Goal: Task Accomplishment & Management: Manage account settings

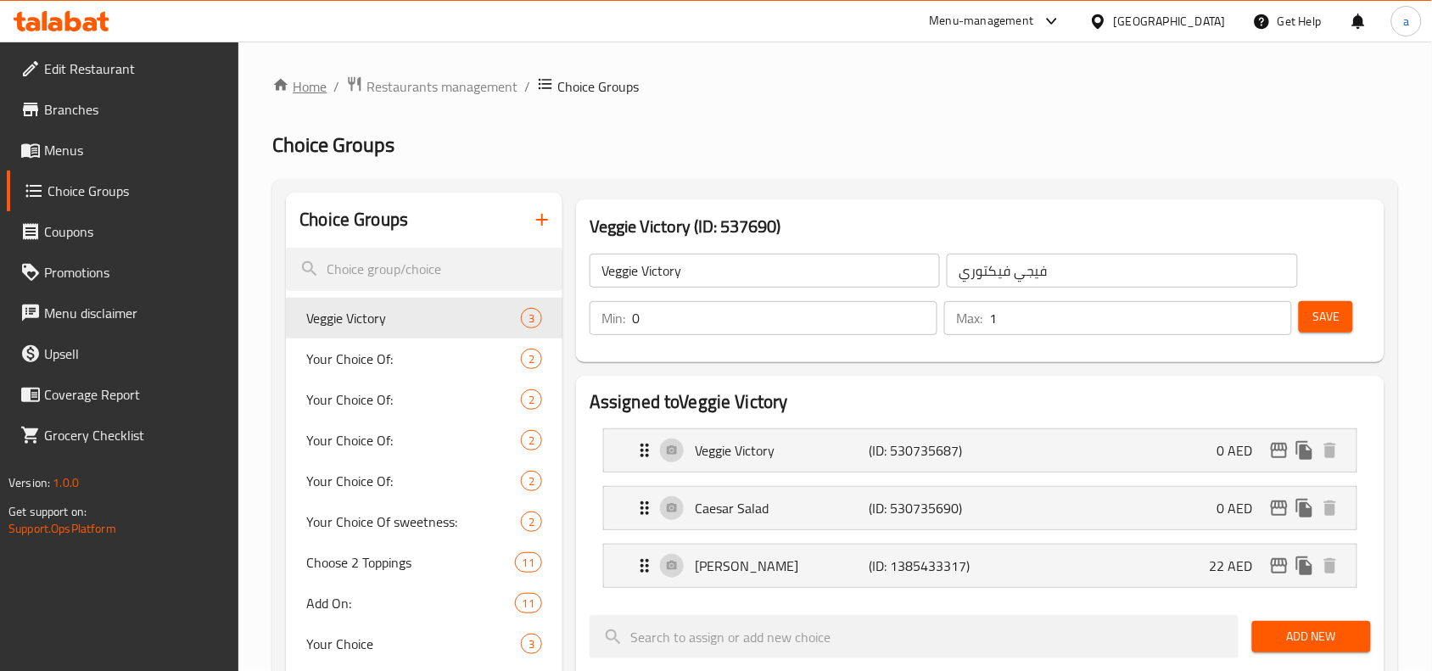
click at [302, 94] on link "Home" at bounding box center [299, 86] width 54 height 20
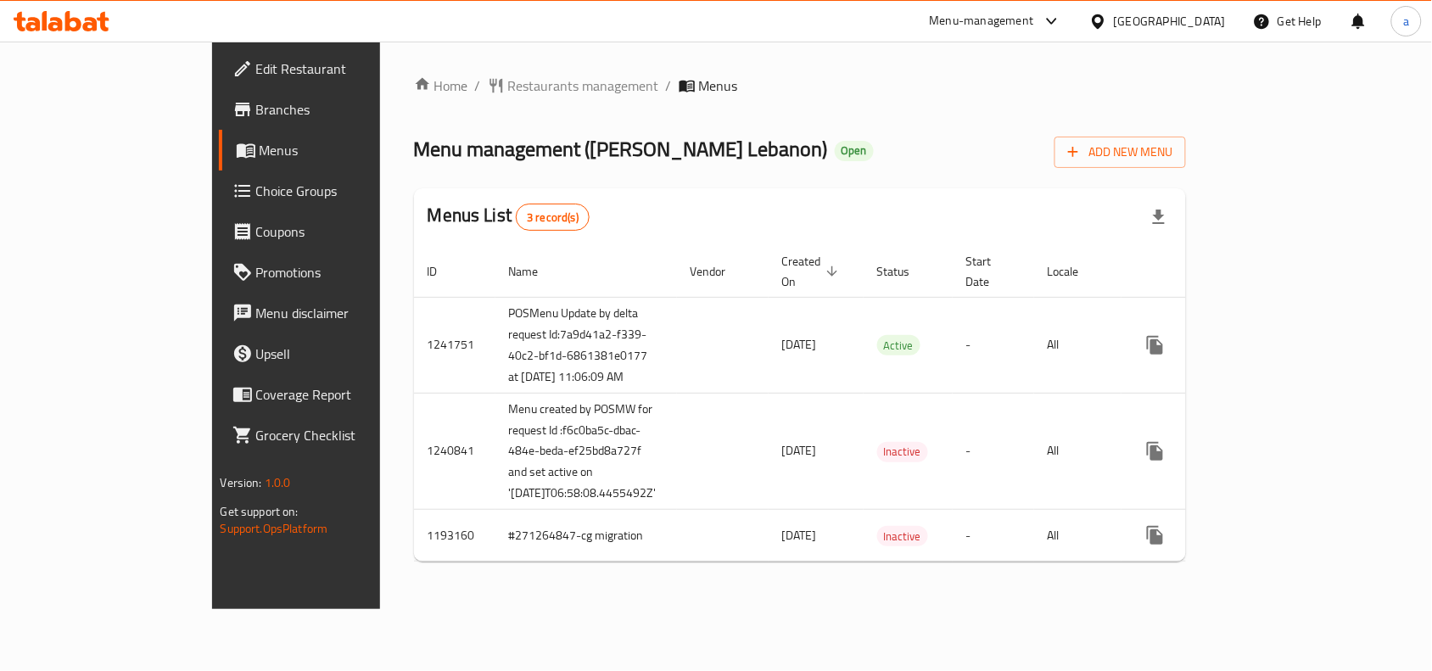
click at [256, 185] on span "Choice Groups" at bounding box center [347, 191] width 182 height 20
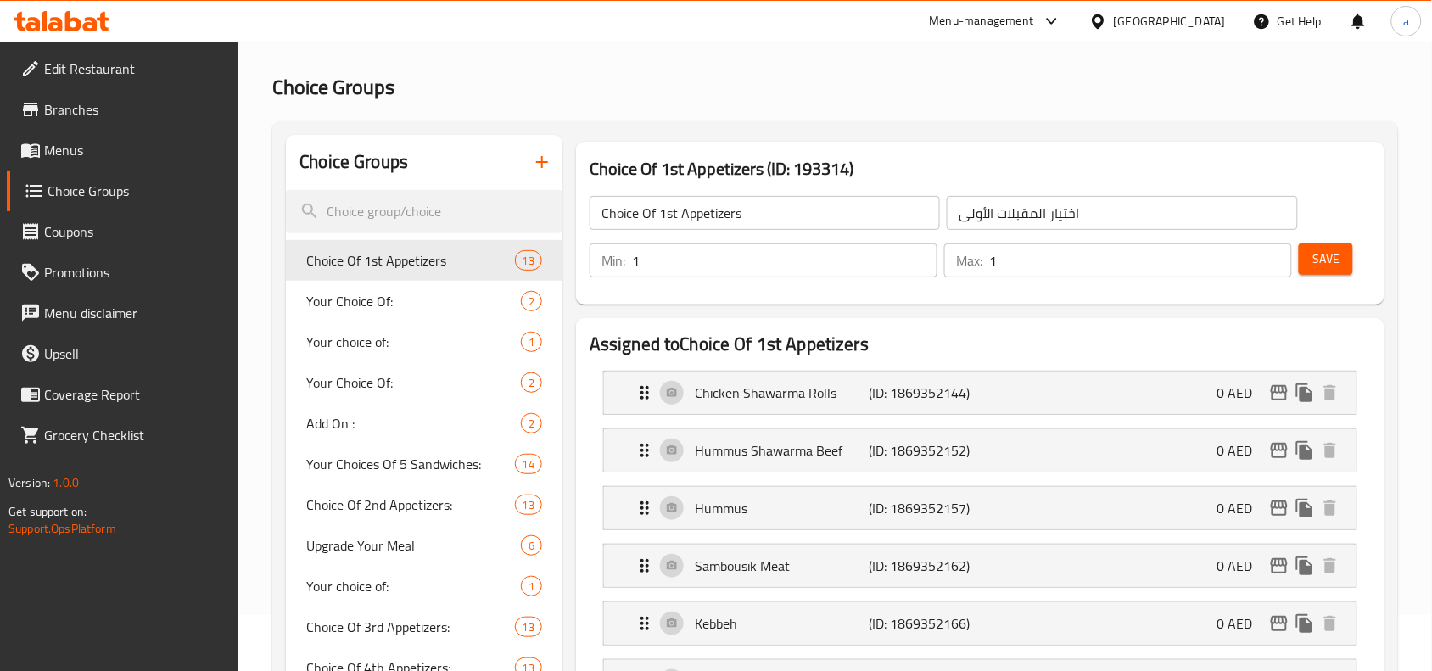
scroll to position [106, 0]
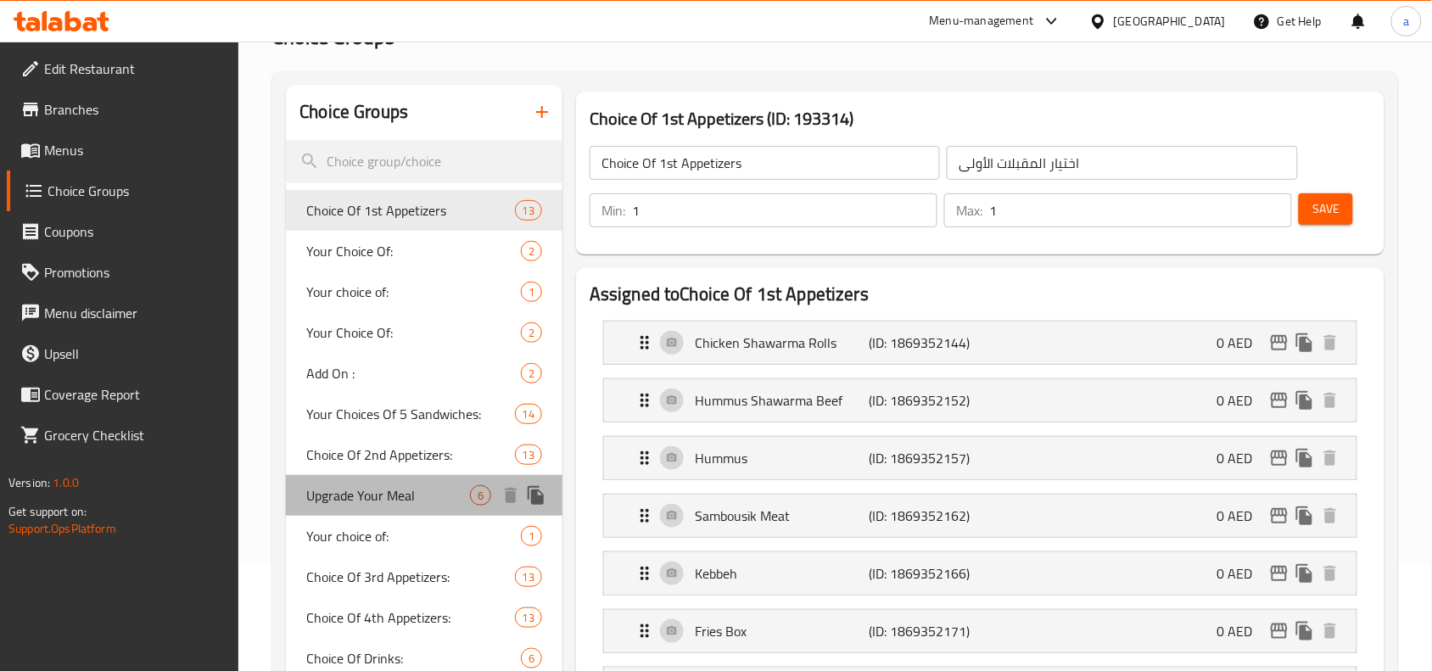
click at [395, 490] on span "Upgrade Your Meal" at bounding box center [388, 495] width 164 height 20
type input "Upgrade Your Meal"
type input "قم بترقية وجبتك"
type input "0"
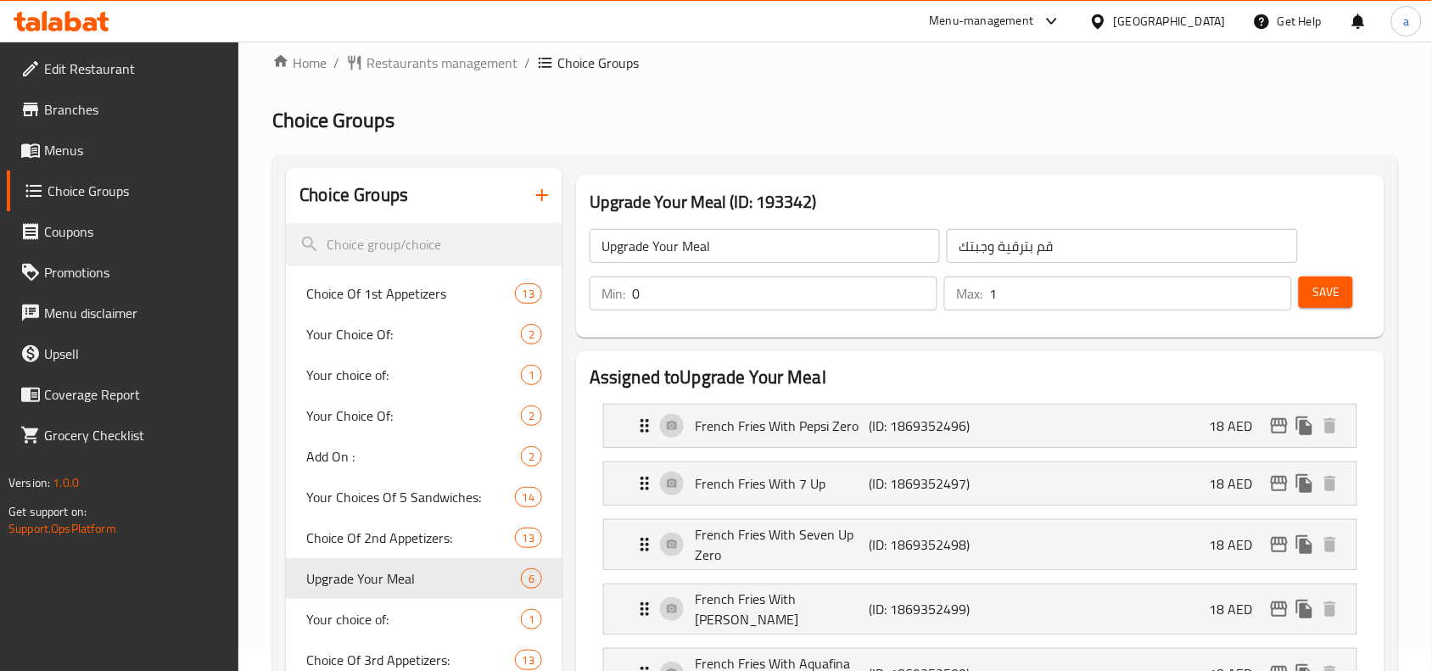
scroll to position [0, 0]
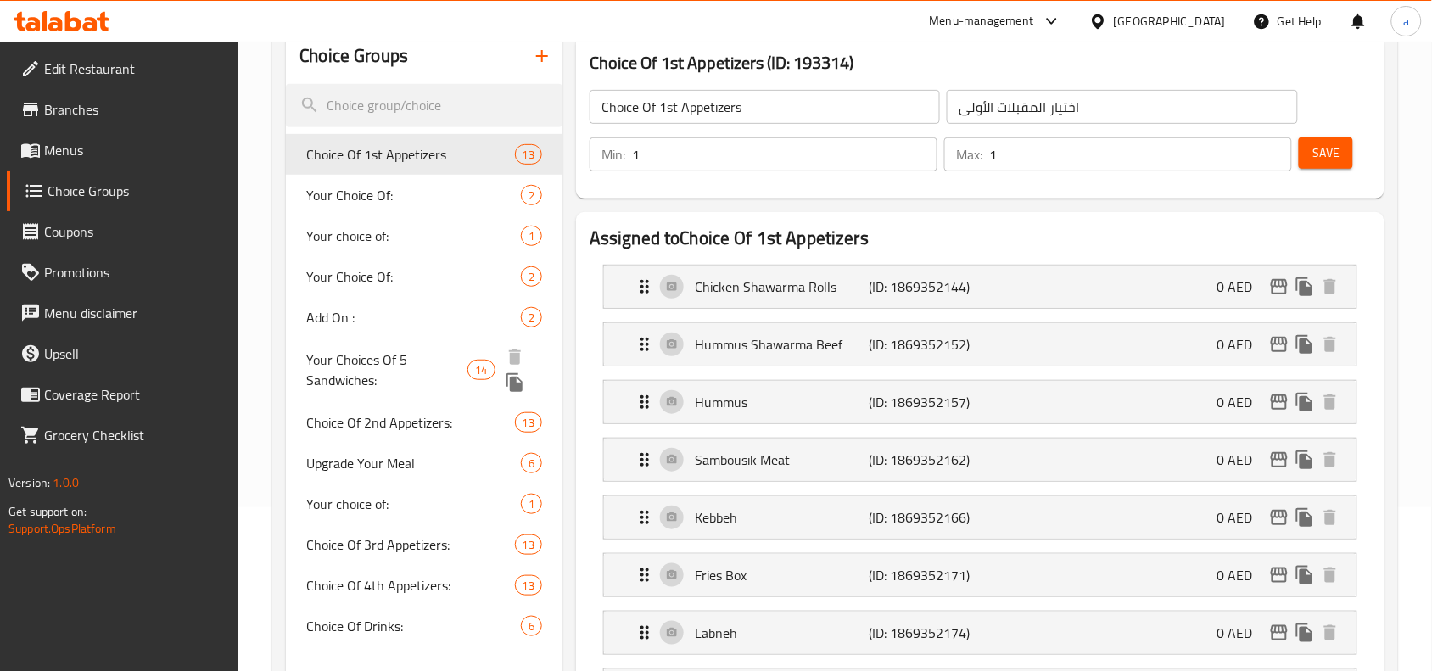
scroll to position [212, 0]
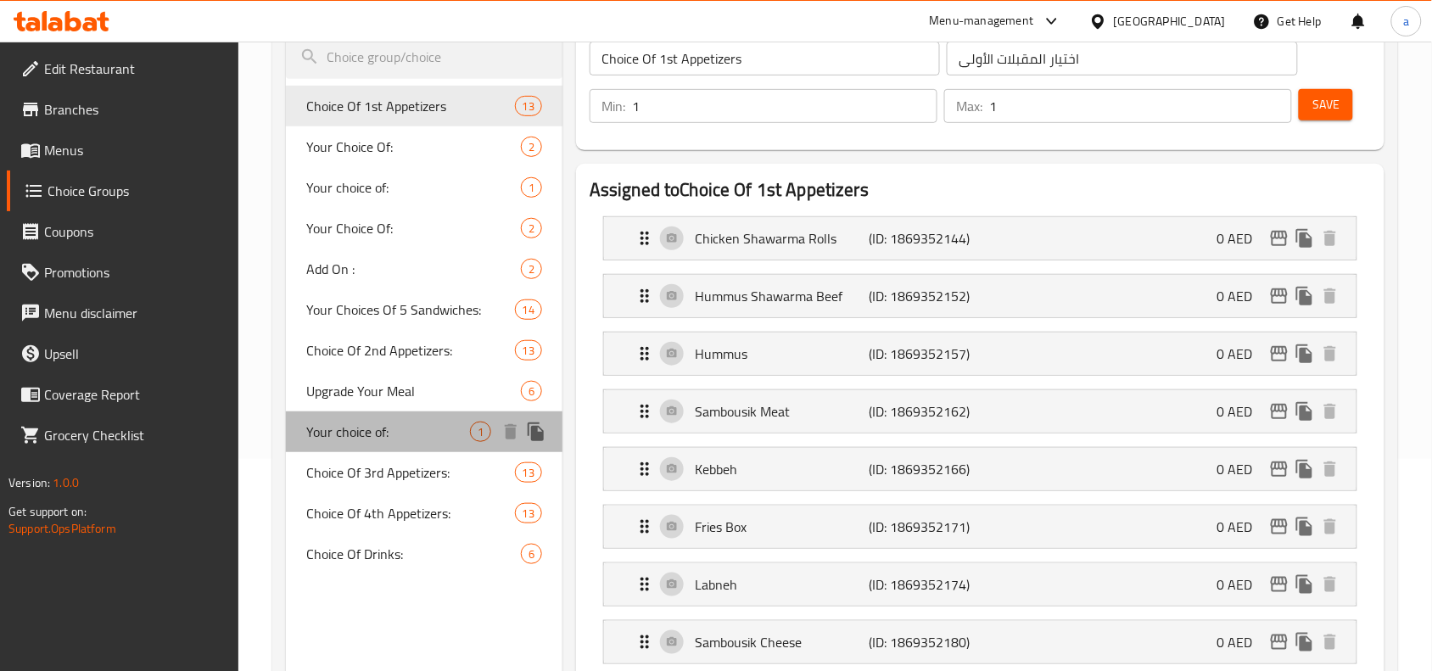
click at [396, 416] on div "Your choice of: 1" at bounding box center [424, 431] width 277 height 41
type input "Your choice of:"
type input "اختيارك من :"
type input "0"
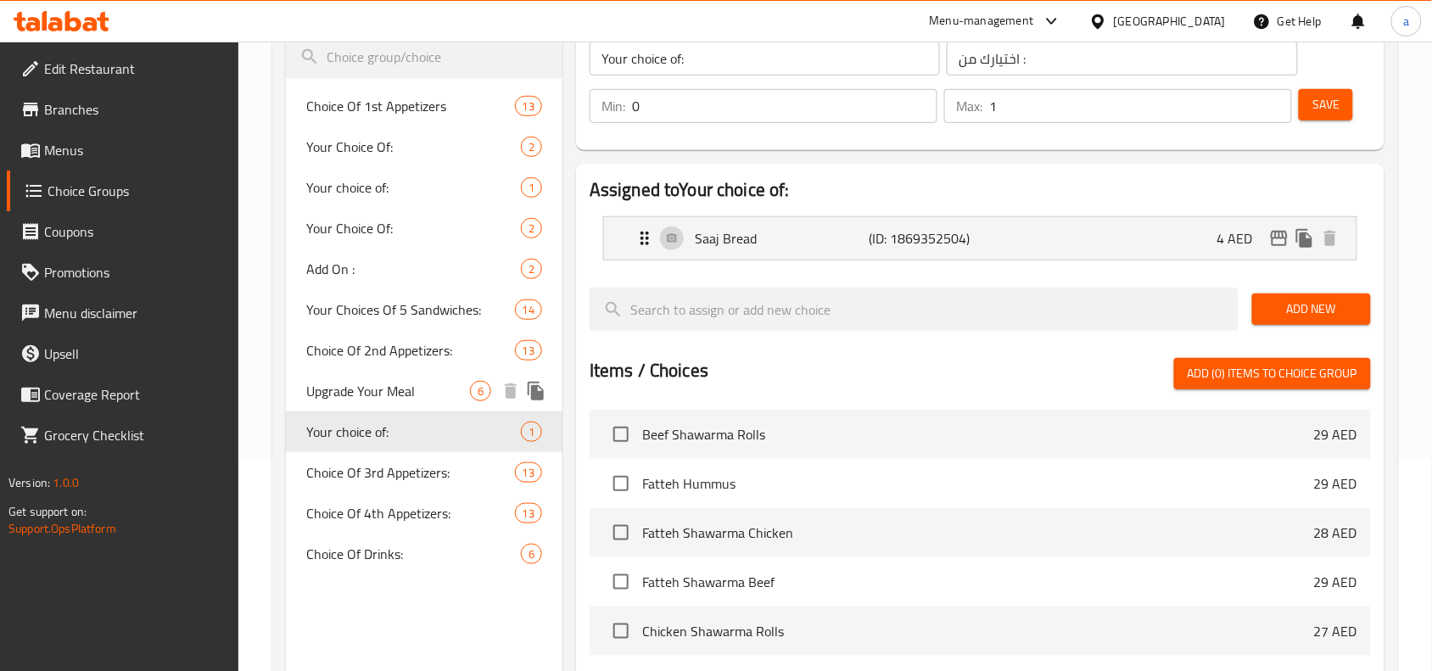
click at [403, 396] on span "Upgrade Your Meal" at bounding box center [388, 391] width 164 height 20
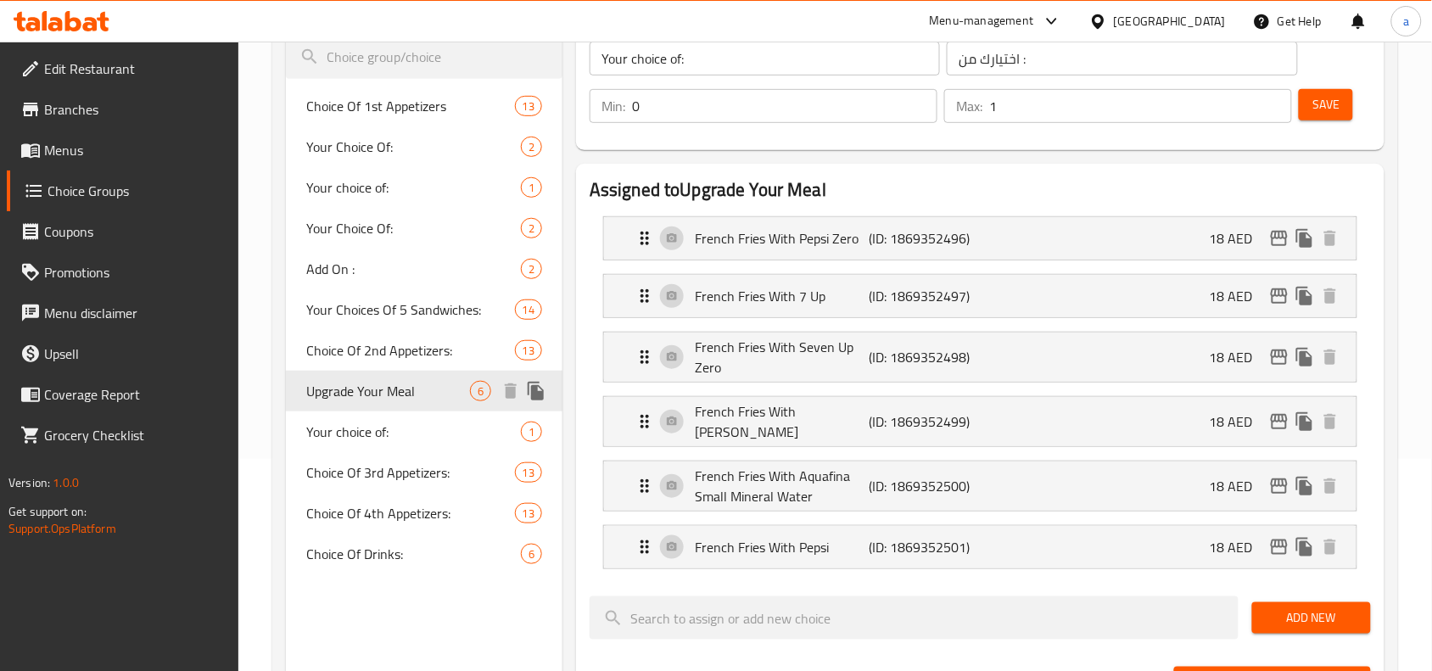
type input "Upgrade Your Meal"
type input "قم بترقية وجبتك"
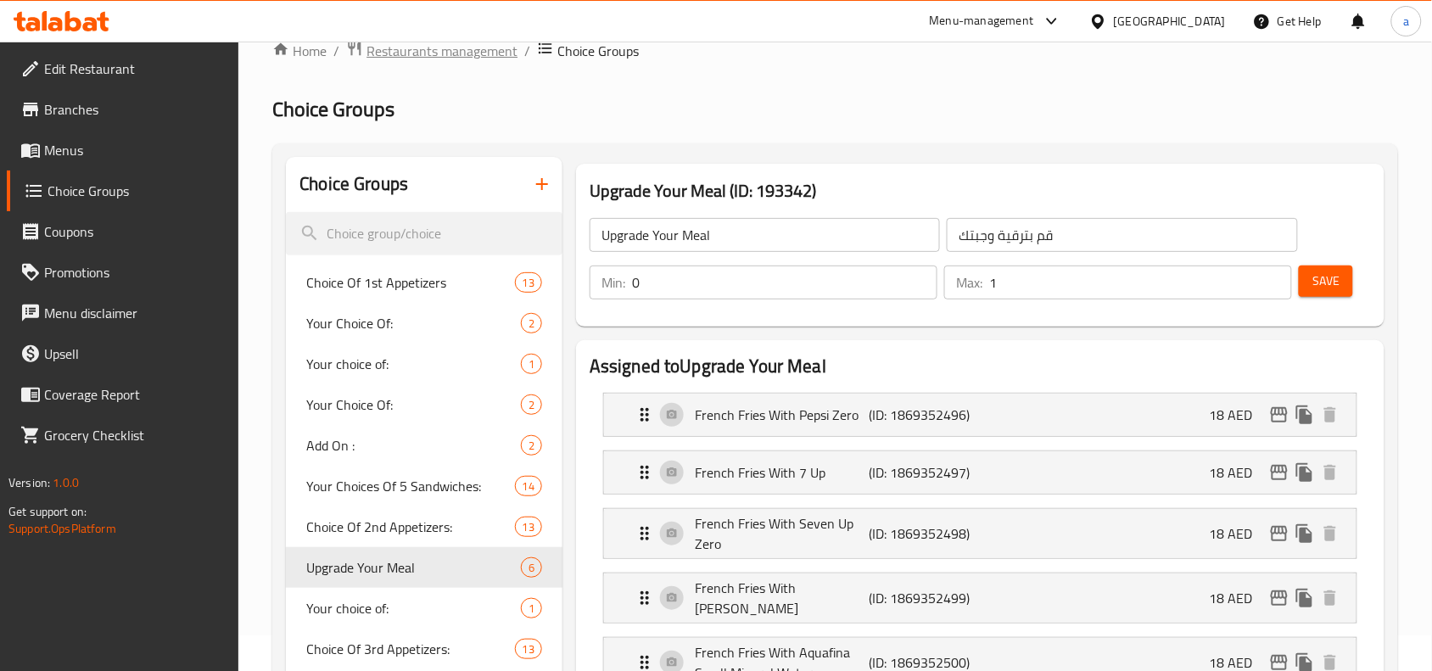
scroll to position [0, 0]
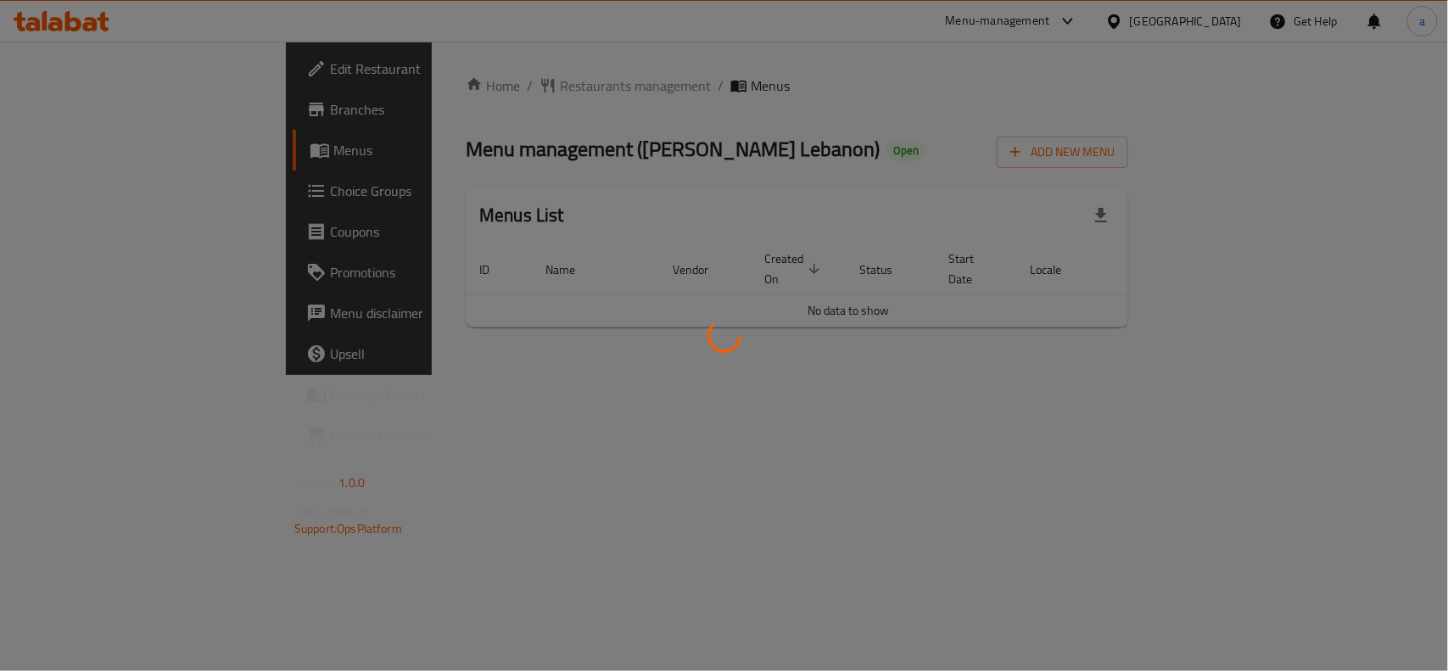
click at [111, 183] on div at bounding box center [724, 335] width 1448 height 671
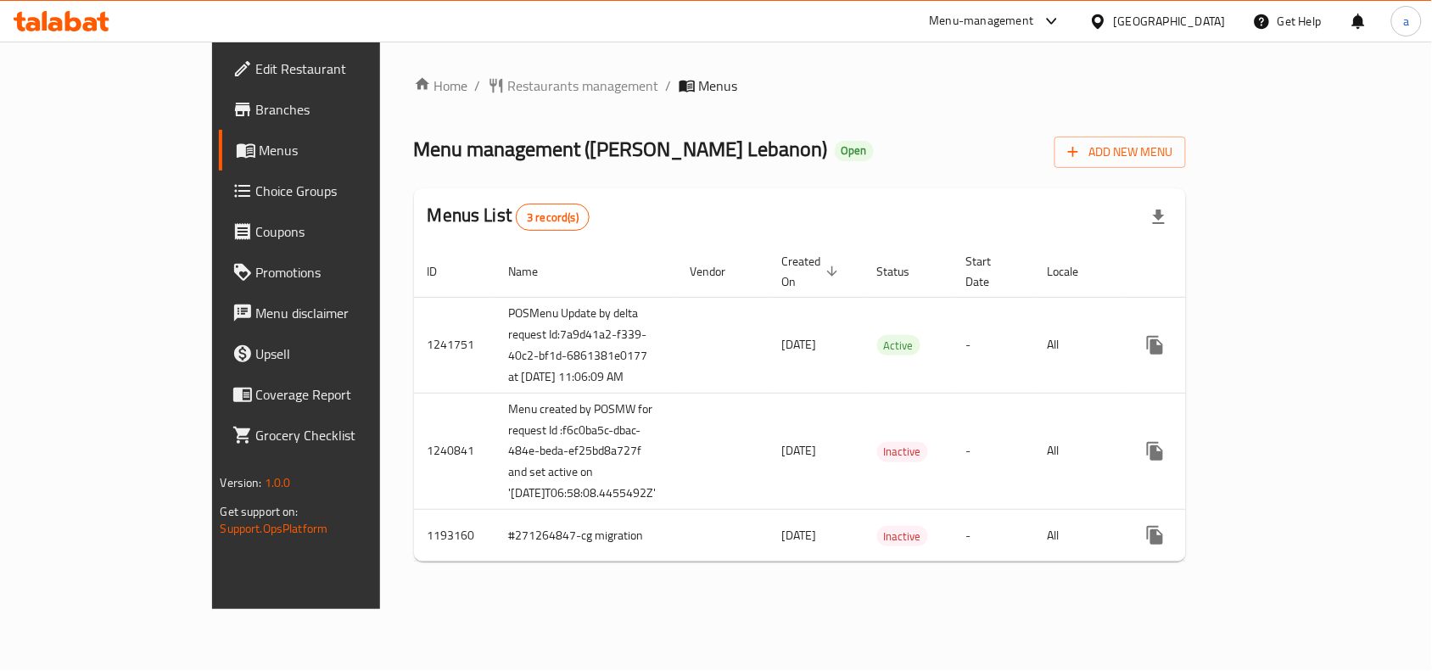
click at [256, 185] on span "Choice Groups" at bounding box center [347, 191] width 182 height 20
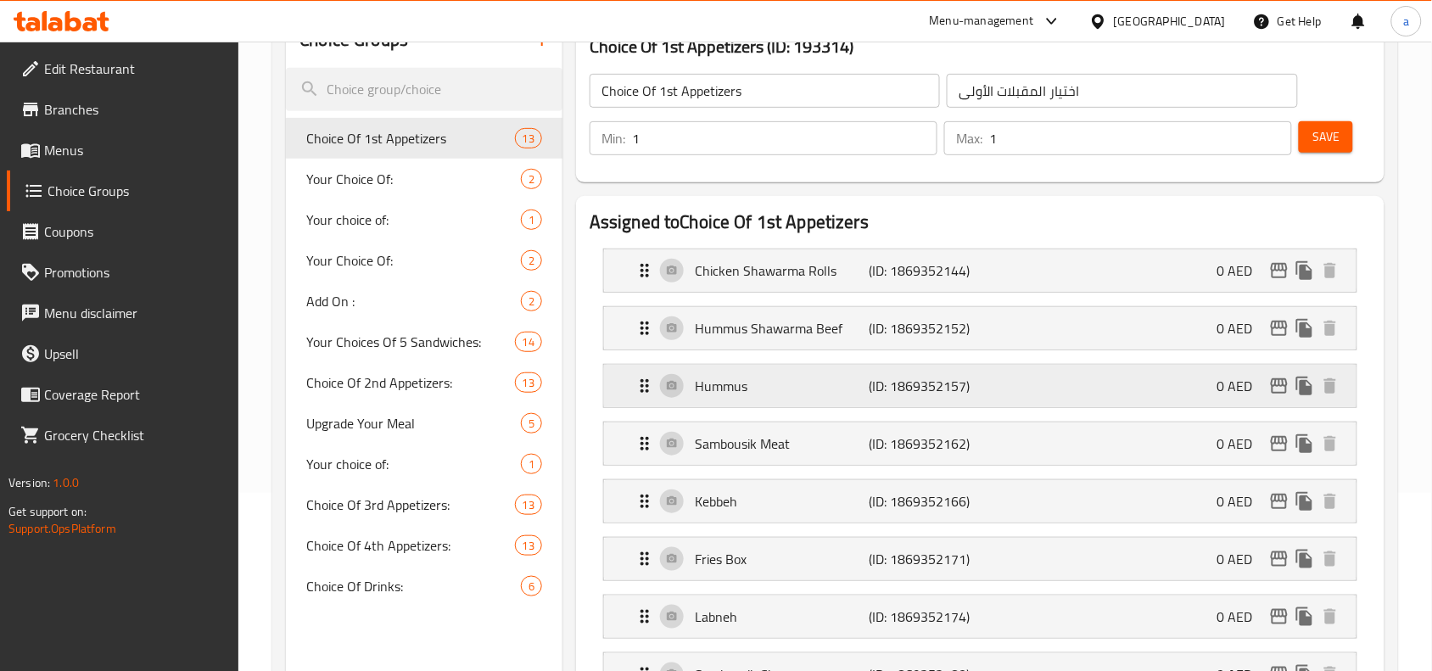
scroll to position [318, 0]
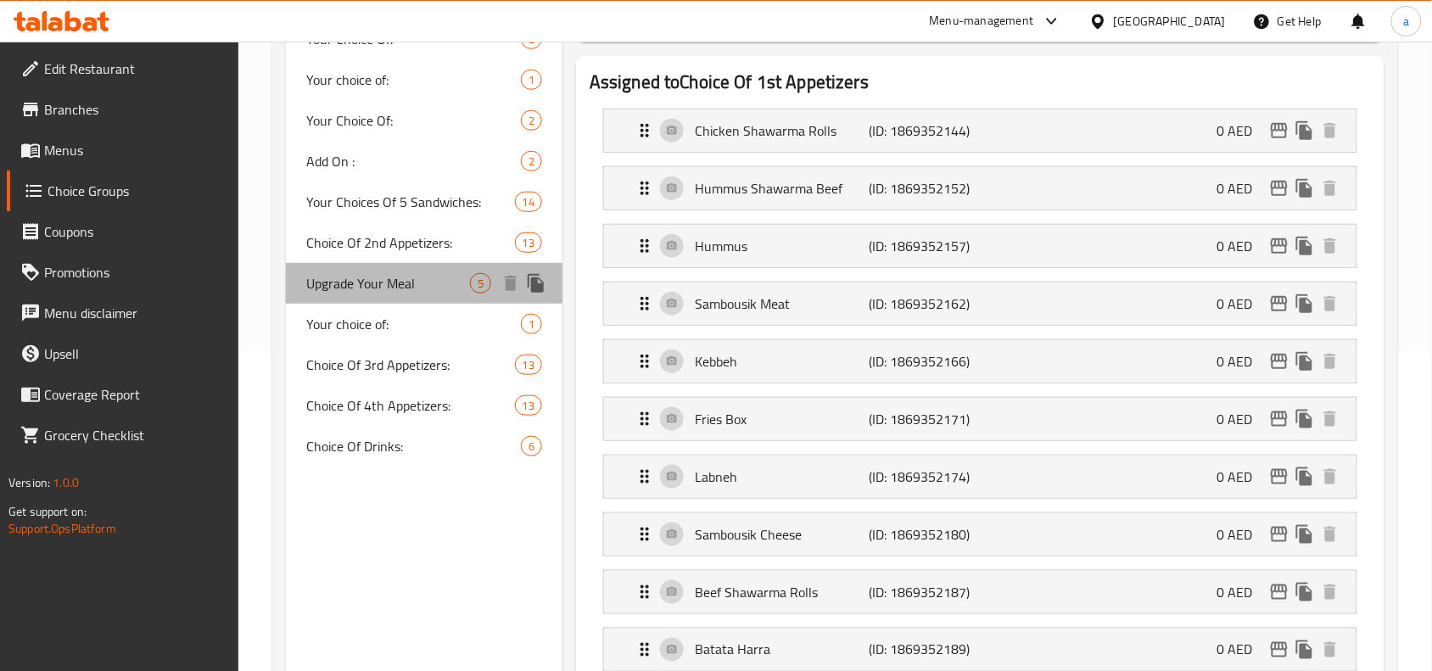
click at [393, 286] on span "Upgrade Your Meal" at bounding box center [388, 283] width 164 height 20
type input "Upgrade Your Meal"
type input "قم بترقية وجبتك"
type input "0"
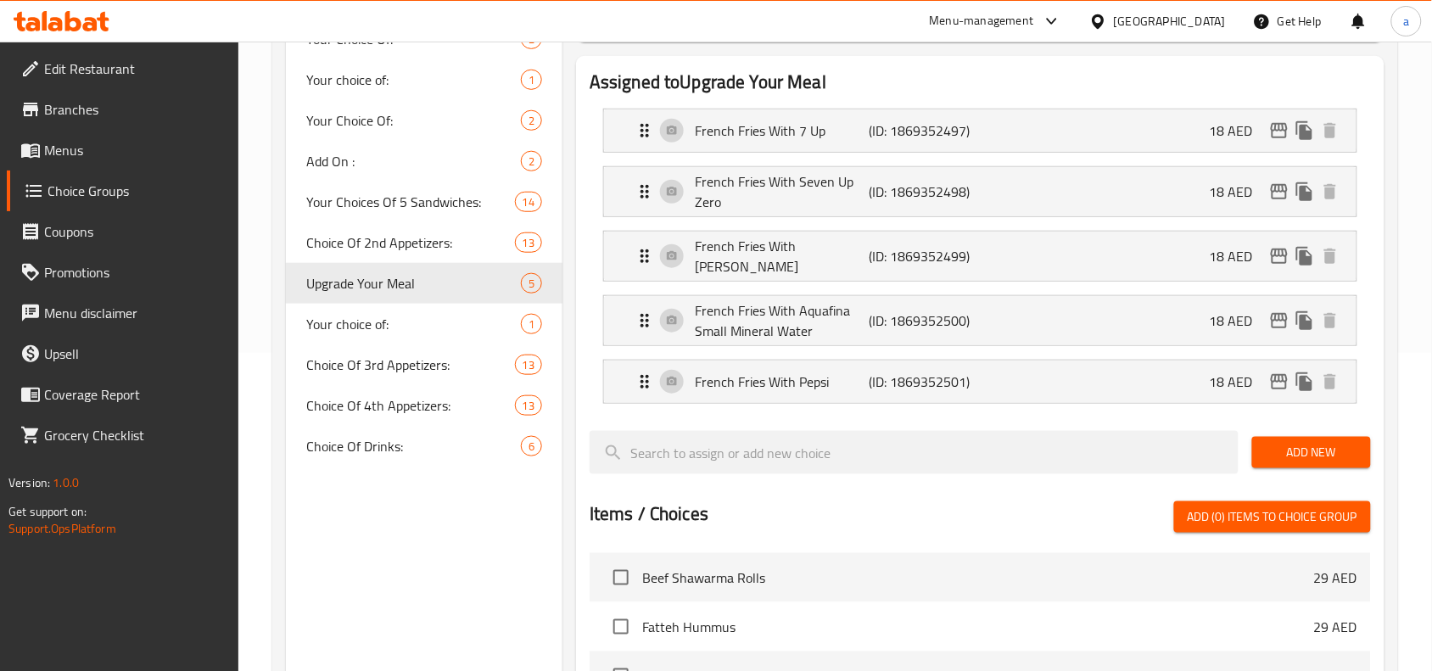
scroll to position [212, 0]
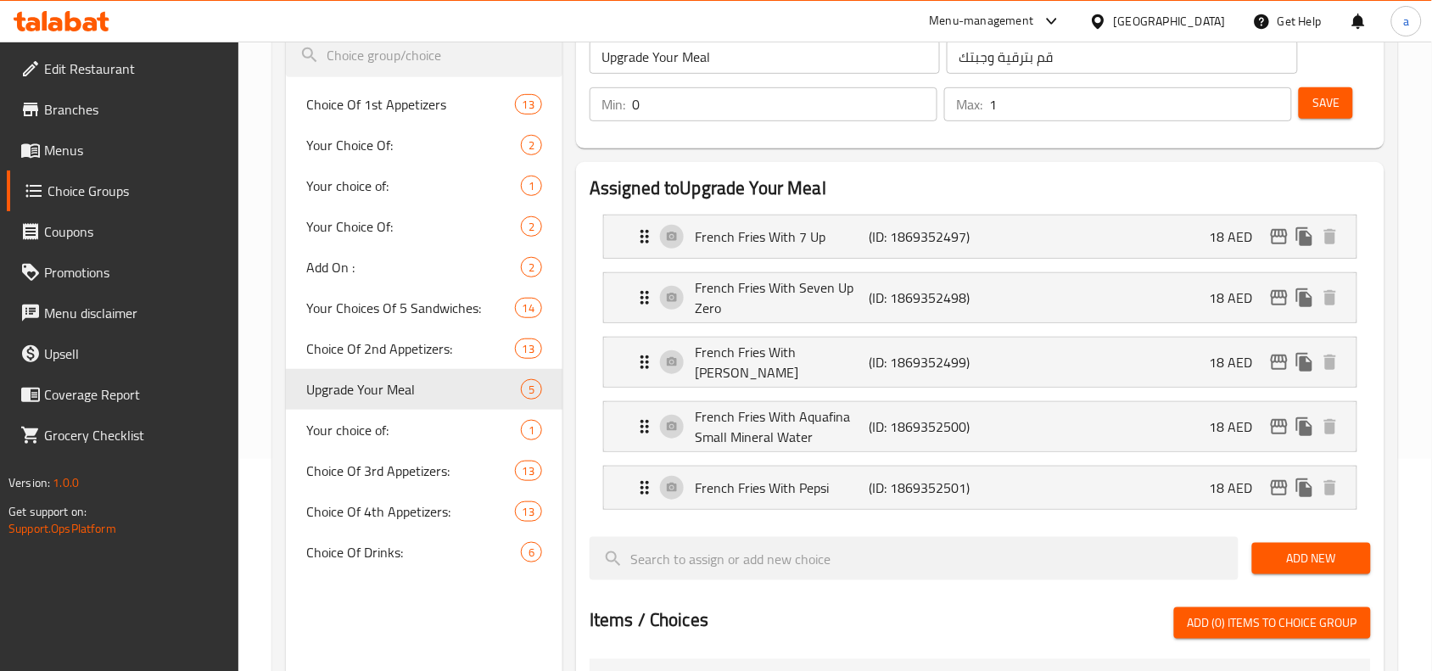
click at [366, 639] on div "Choice Groups Choice Of 1st Appetizers 13 Your Choice Of: 2 Your choice of: 1 Y…" at bounding box center [424, 587] width 277 height 1216
click at [376, 591] on div "Choice Groups Choice Of 1st Appetizers 13 Your Choice Of: 2 Your choice of: 1 Y…" at bounding box center [424, 587] width 277 height 1216
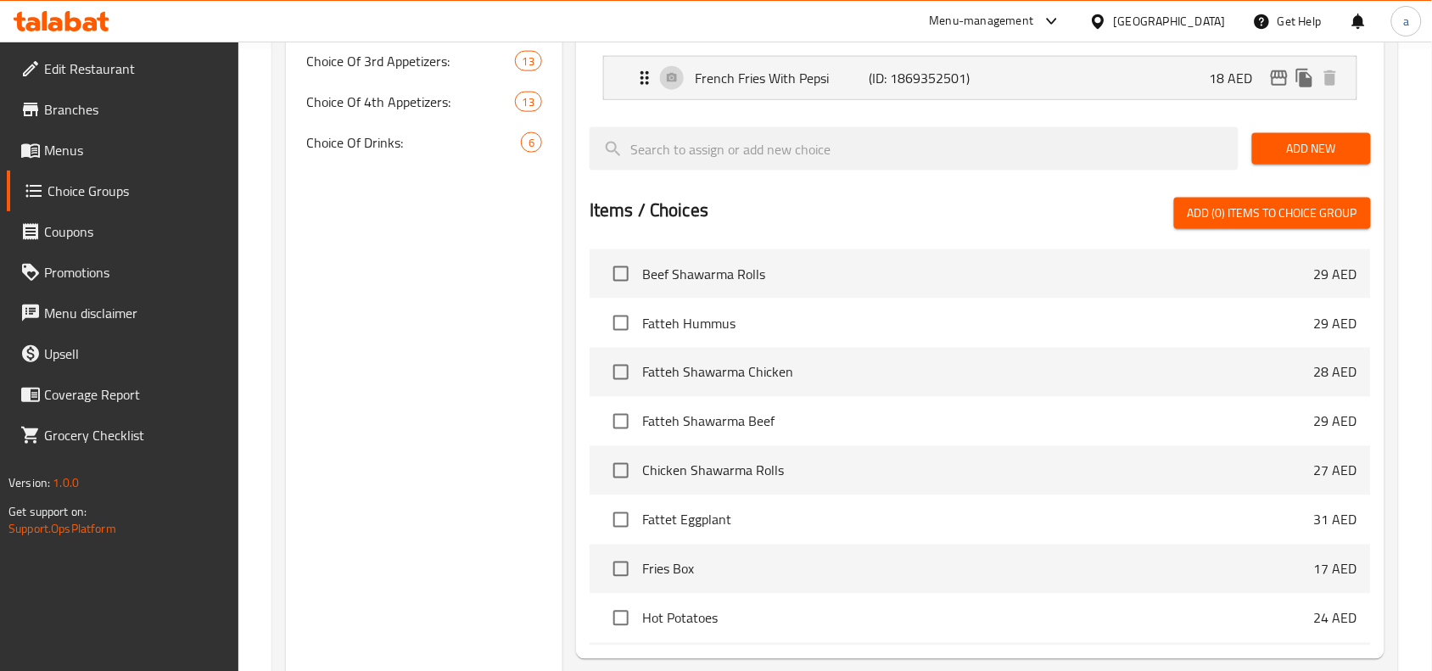
scroll to position [0, 0]
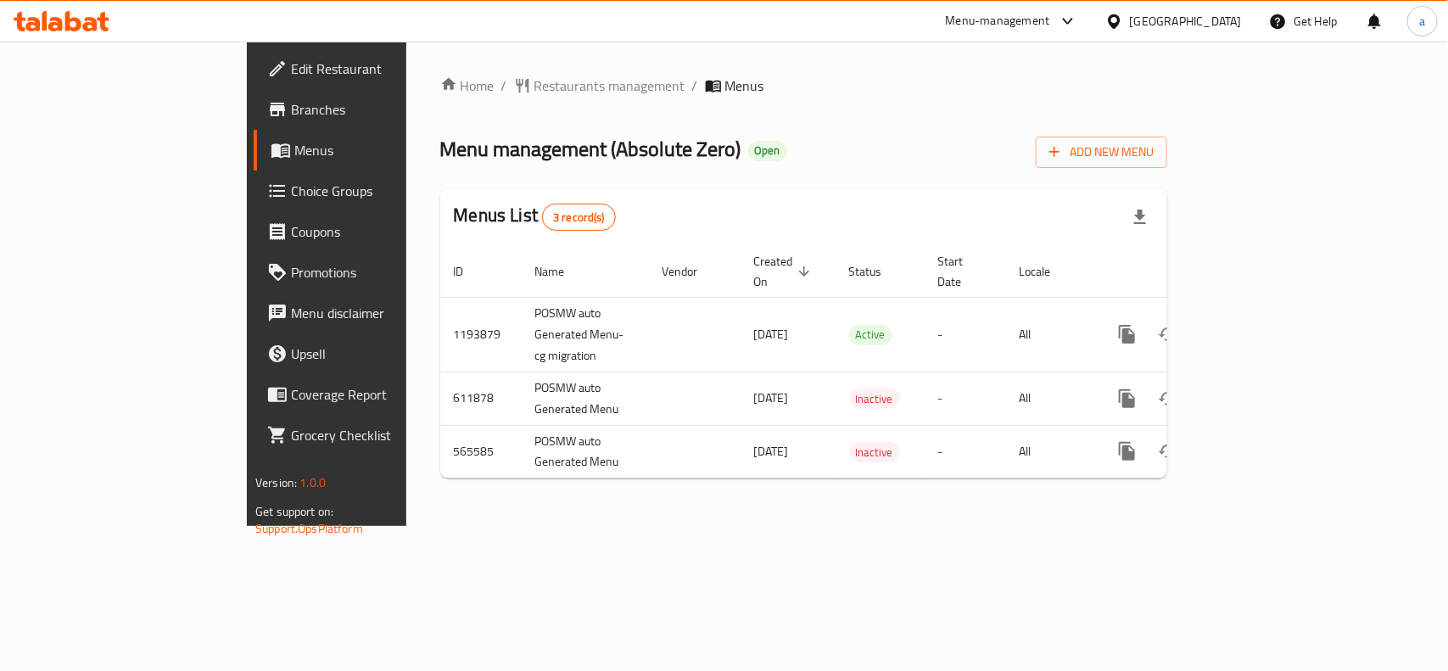
click at [291, 198] on span "Choice Groups" at bounding box center [383, 191] width 184 height 20
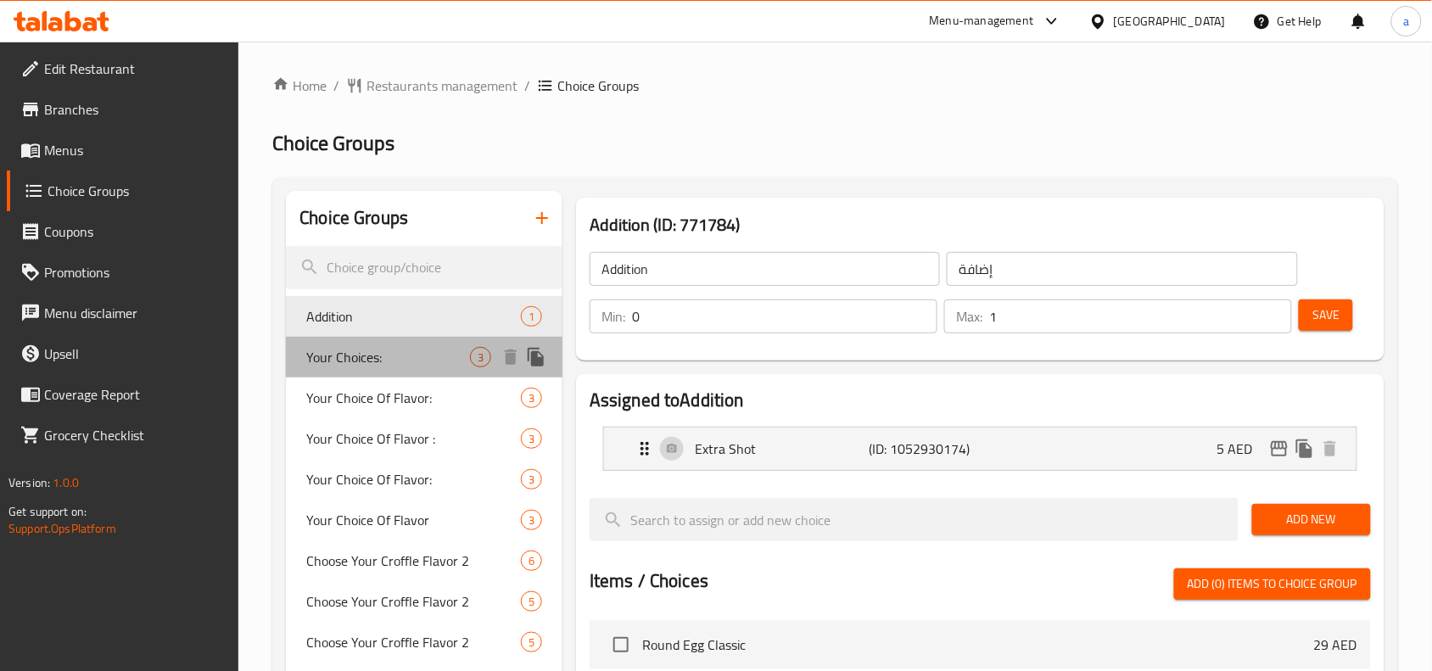
click at [428, 366] on span "Your Choices:" at bounding box center [388, 357] width 164 height 20
type input "Your Choices:"
type input "اختياراتك:"
type input "1"
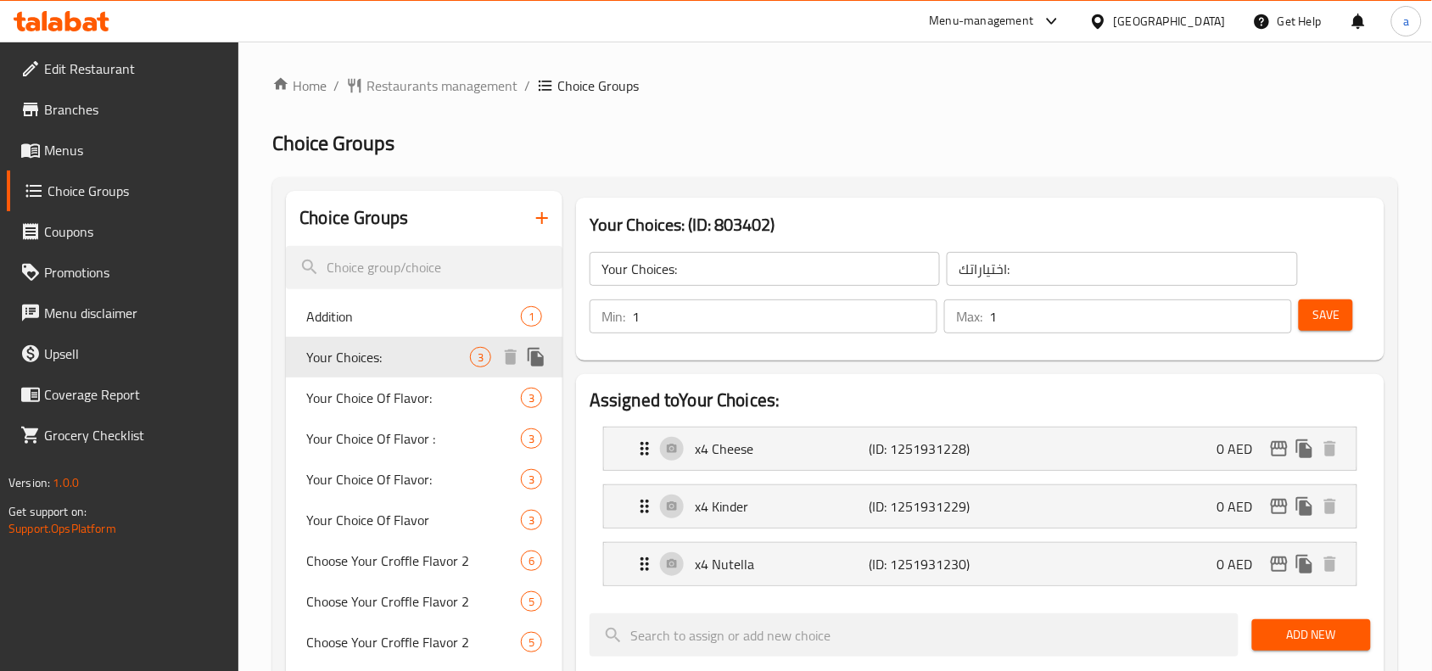
click at [366, 361] on span "Your Choices:" at bounding box center [388, 357] width 164 height 20
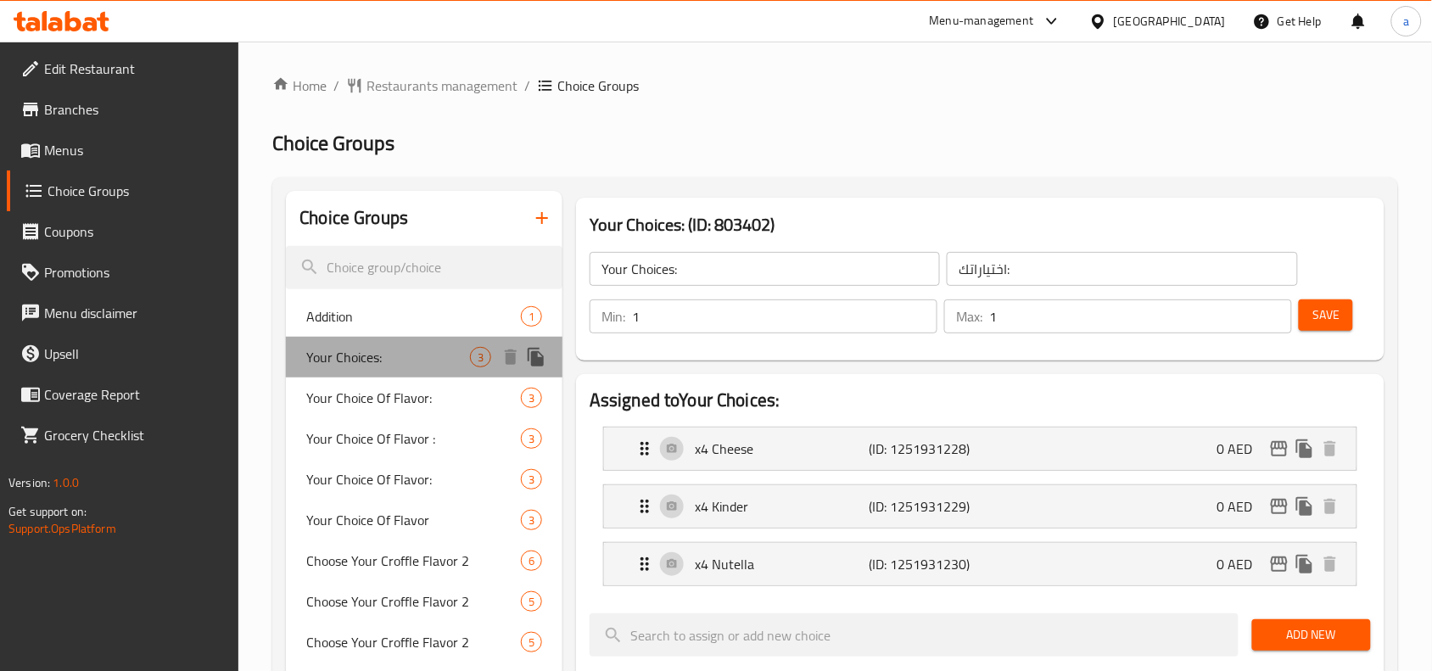
click at [366, 361] on span "Your Choices:" at bounding box center [388, 357] width 164 height 20
click at [394, 354] on span "Your Choices:" at bounding box center [388, 357] width 164 height 20
click at [393, 355] on span "Your Choices:" at bounding box center [388, 357] width 164 height 20
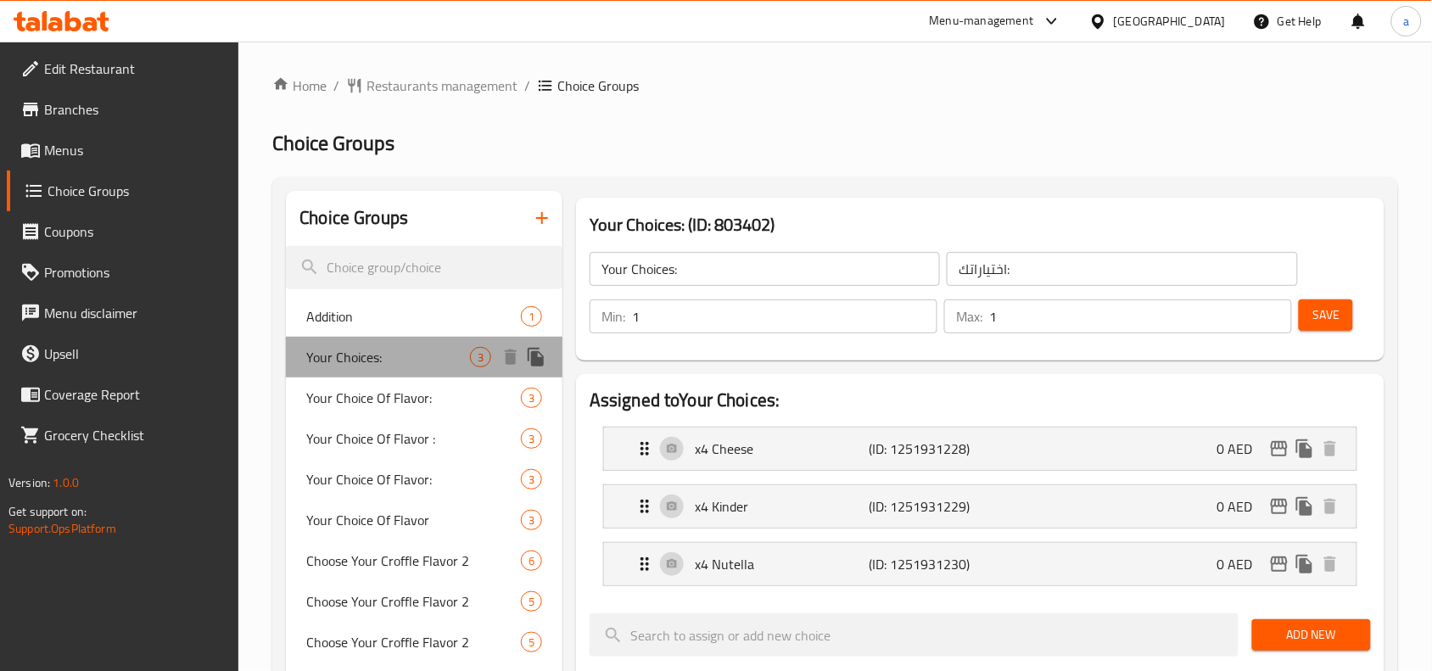
click at [393, 355] on span "Your Choices:" at bounding box center [388, 357] width 164 height 20
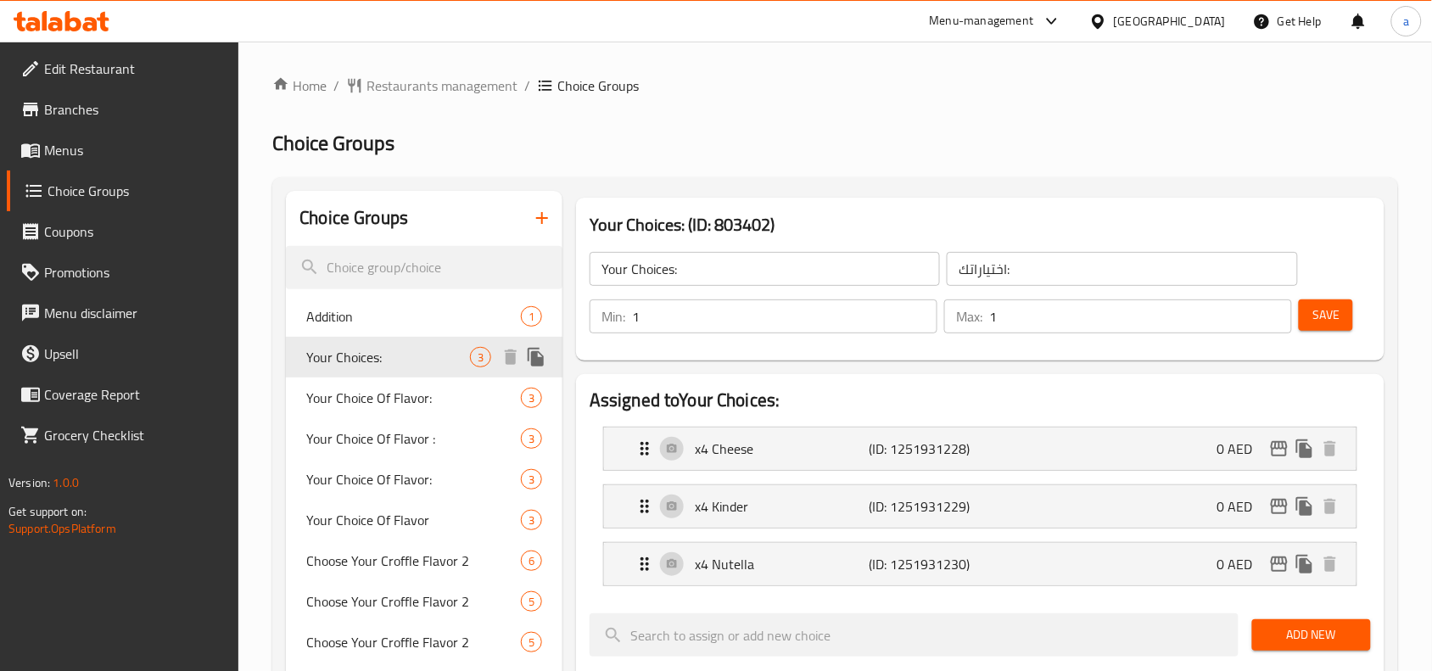
click at [421, 344] on div "Your Choices: 3" at bounding box center [424, 357] width 277 height 41
click at [424, 308] on span "Addition" at bounding box center [388, 316] width 164 height 20
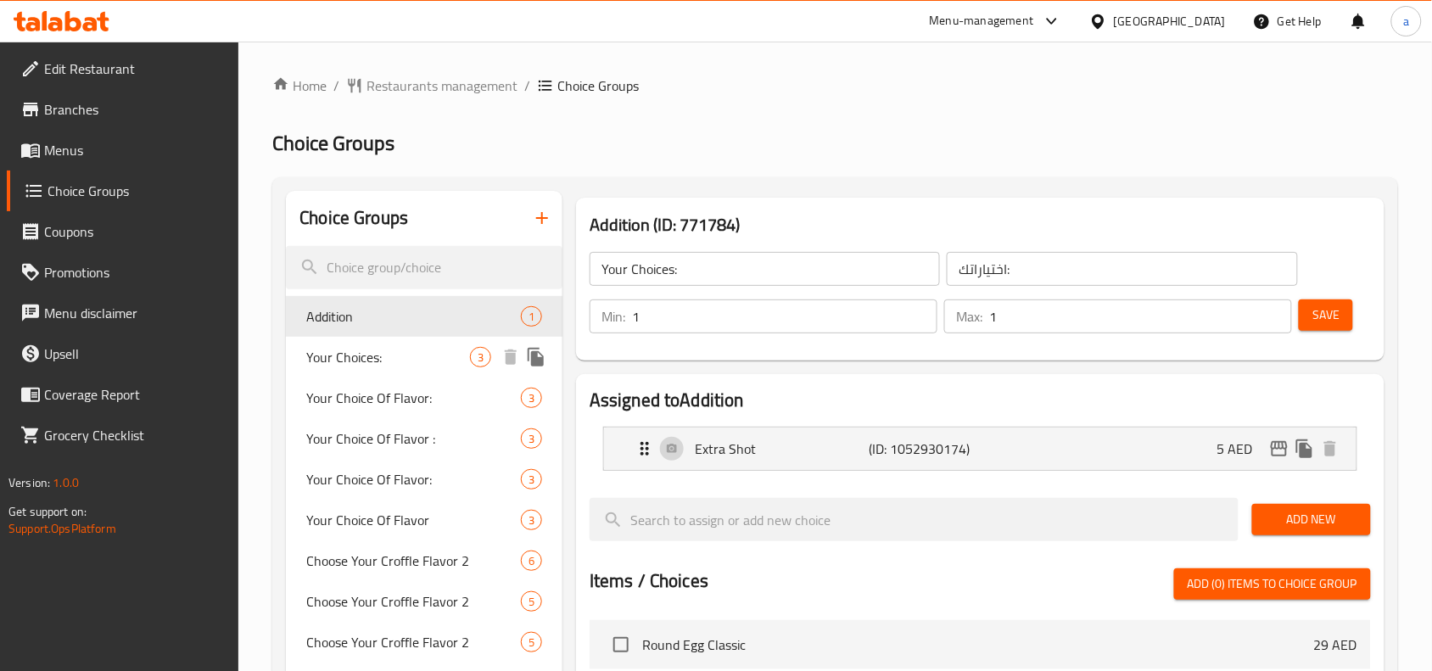
type input "Addition"
type input "إضافة"
type input "0"
click at [409, 363] on span "Your Choices:" at bounding box center [388, 357] width 164 height 20
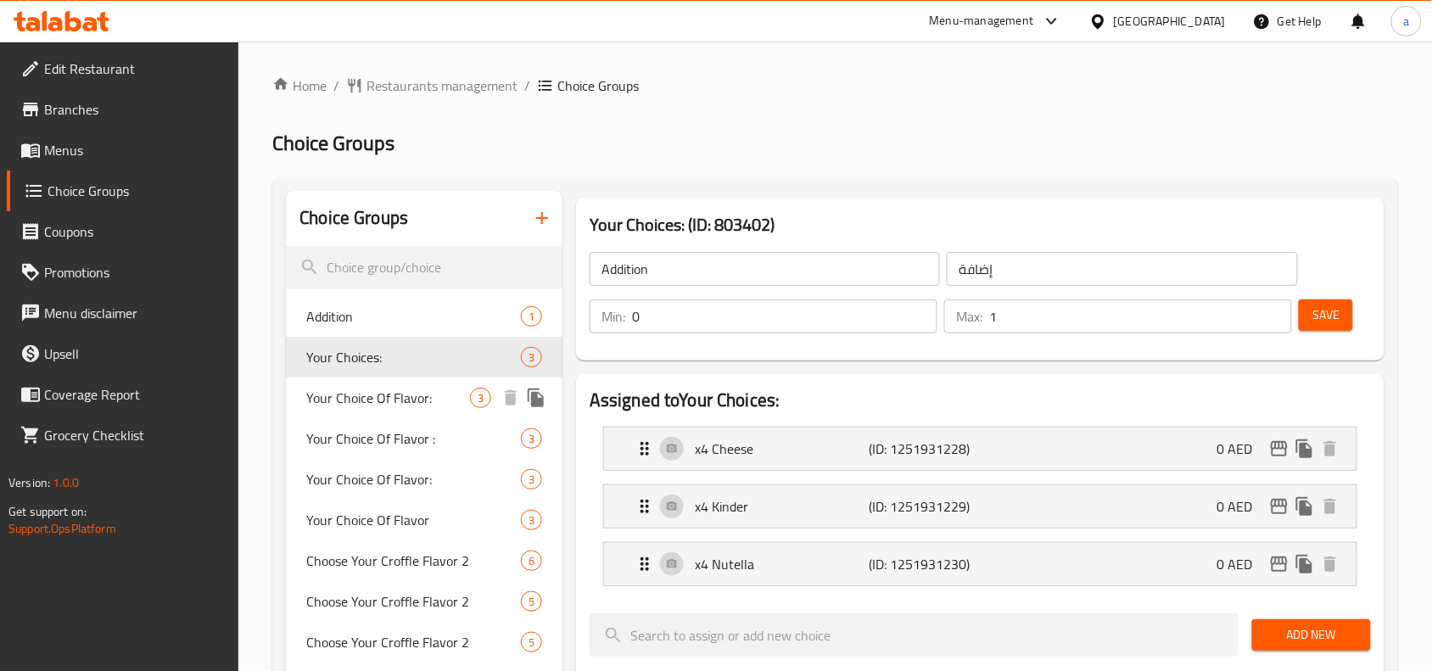
type input "Your Choices:"
type input "اختياراتك:"
type input "1"
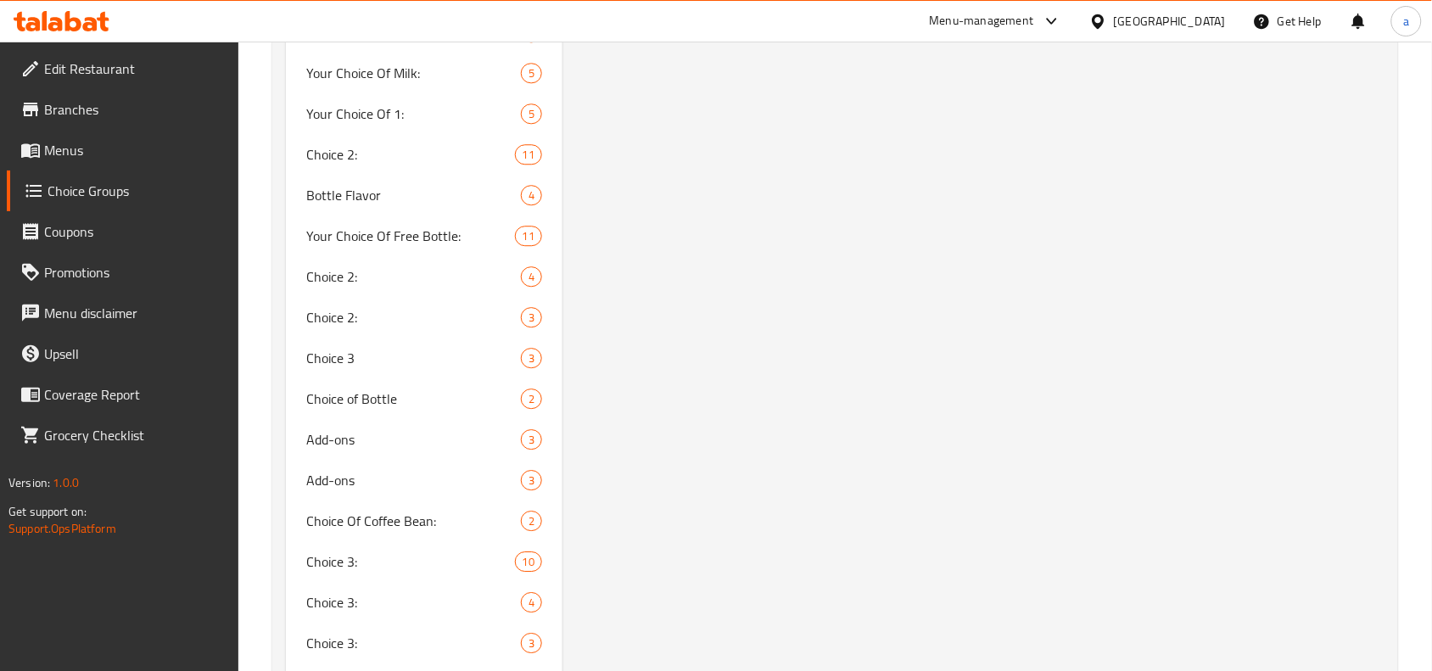
scroll to position [3173, 0]
